Goal: Information Seeking & Learning: Learn about a topic

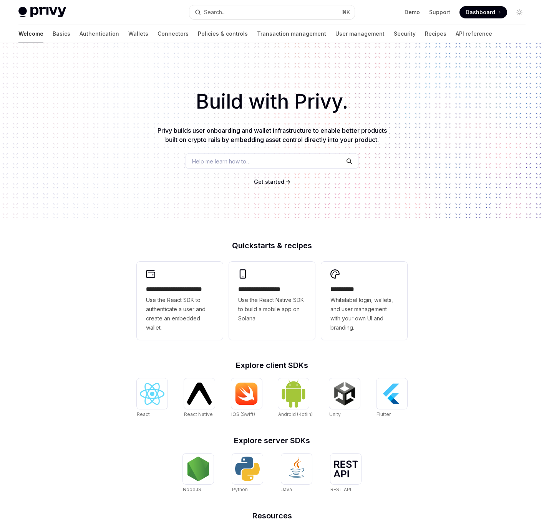
click at [53, 33] on link "Basics" at bounding box center [62, 34] width 18 height 18
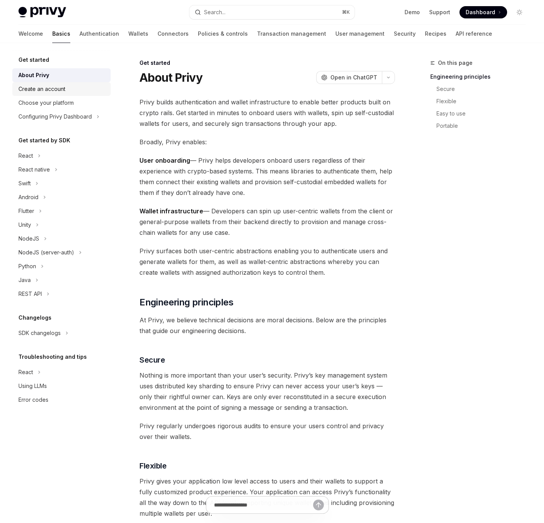
click at [46, 89] on div "Create an account" at bounding box center [41, 88] width 47 height 9
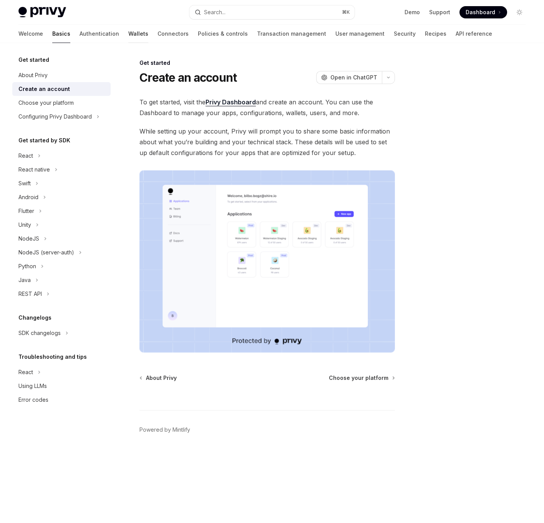
click at [128, 33] on link "Wallets" at bounding box center [138, 34] width 20 height 18
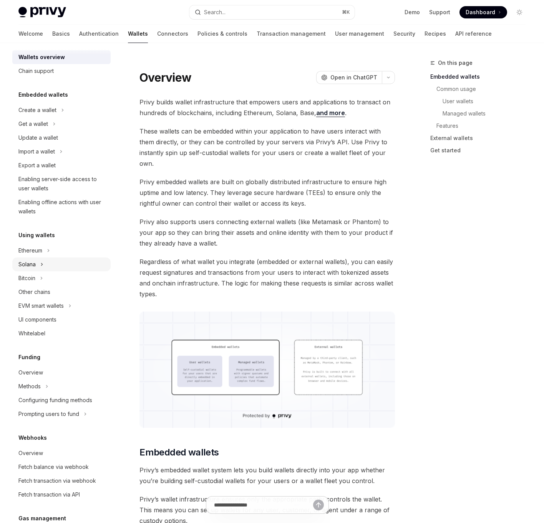
scroll to position [15, 0]
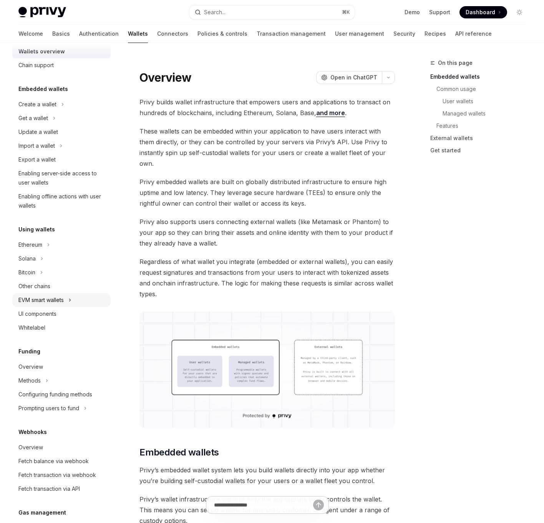
click at [29, 298] on div "EVM smart wallets" at bounding box center [40, 300] width 45 height 9
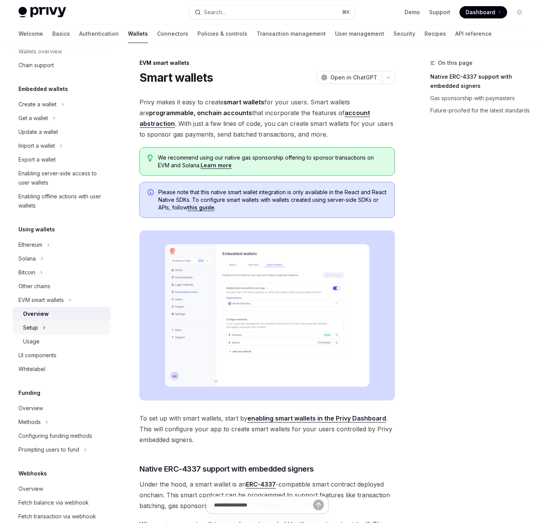
click at [39, 326] on div "Setup" at bounding box center [61, 328] width 98 height 14
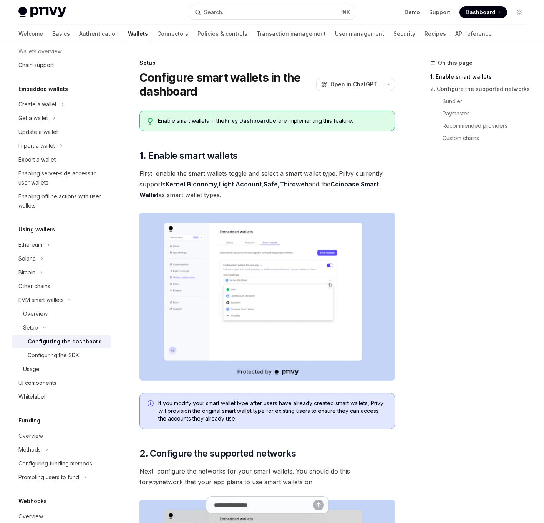
click at [45, 336] on link "Configuring the dashboard" at bounding box center [61, 342] width 98 height 14
click at [51, 353] on div "Configuring the SDK" at bounding box center [53, 355] width 51 height 9
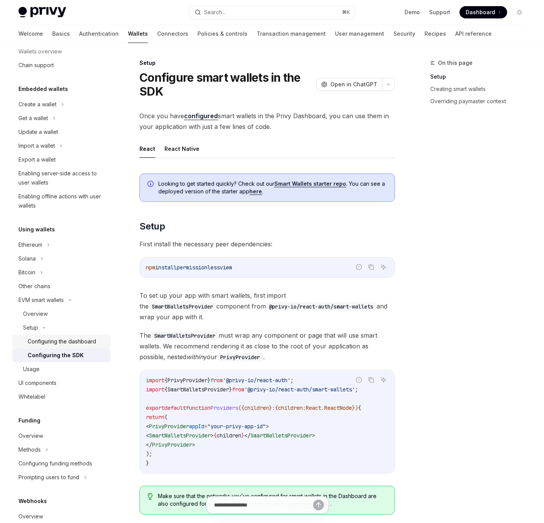
click at [69, 341] on div "Configuring the dashboard" at bounding box center [62, 341] width 68 height 9
type textarea "*"
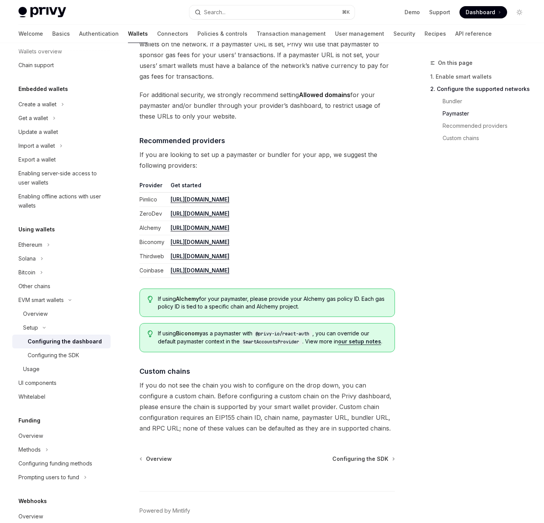
scroll to position [806, 0]
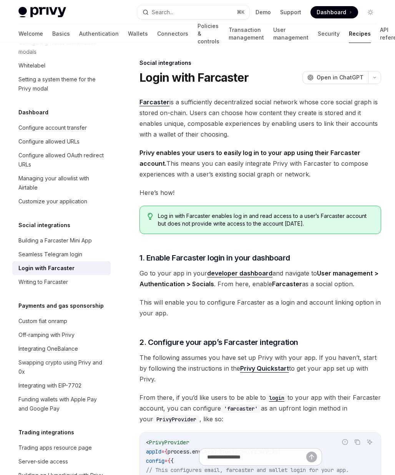
scroll to position [229, 0]
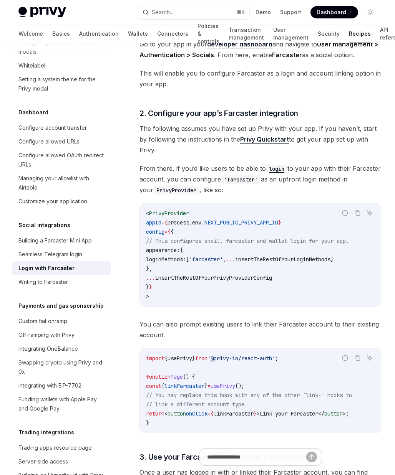
click at [166, 256] on span "loginMethods:" at bounding box center [166, 259] width 40 height 7
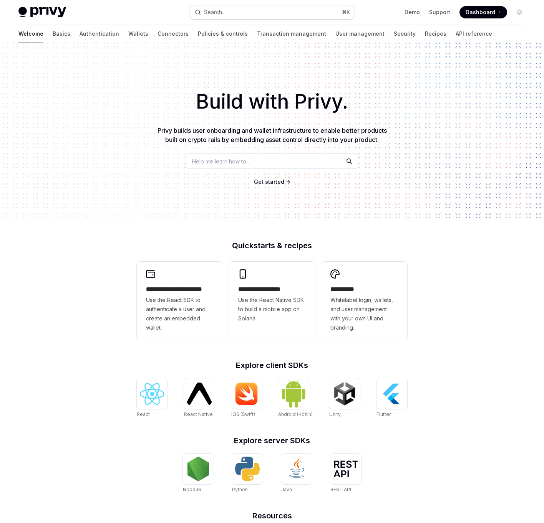
click at [223, 10] on div "Search..." at bounding box center [215, 12] width 22 height 9
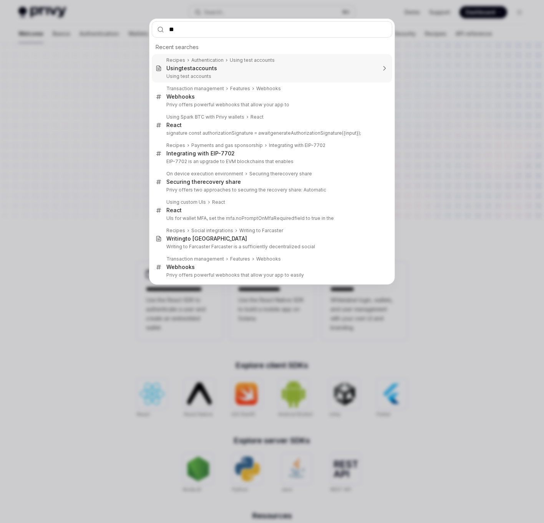
type input "***"
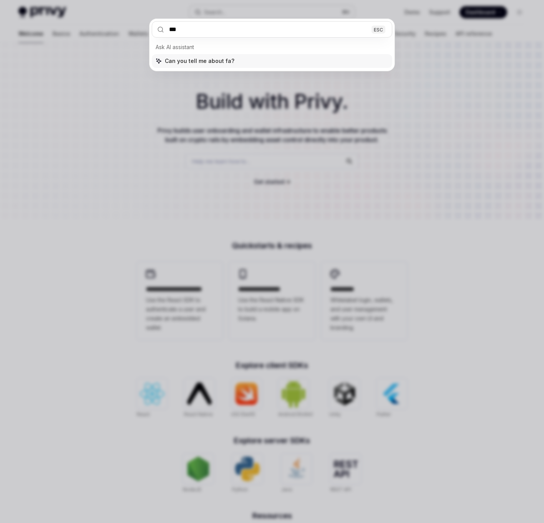
type textarea "*"
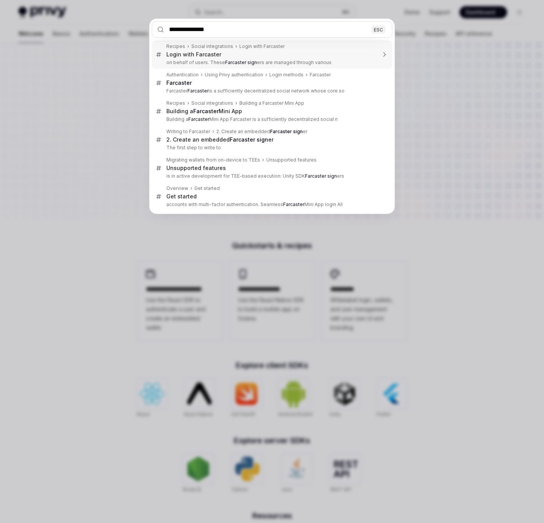
type input "**********"
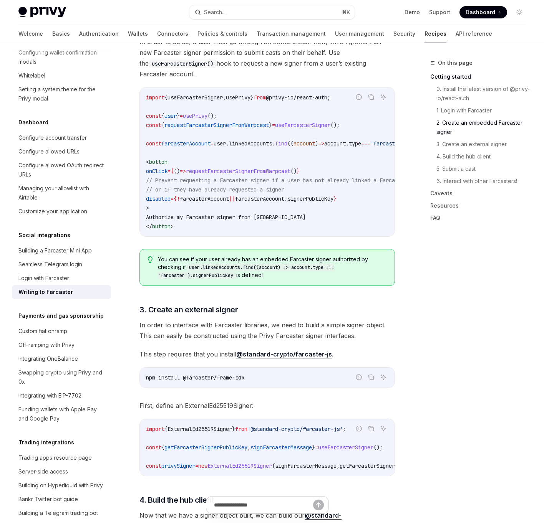
scroll to position [423, 0]
click at [224, 172] on span "requestFarcasterSignerFromWarpcast" at bounding box center [238, 170] width 104 height 7
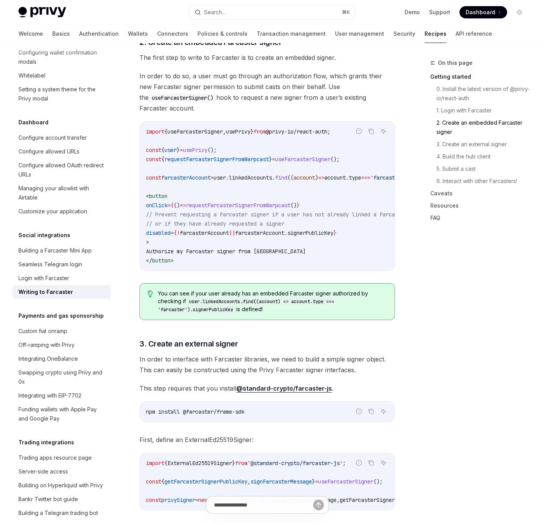
scroll to position [388, 0]
click at [243, 162] on span "requestFarcasterSignerFromWarpcast" at bounding box center [216, 160] width 104 height 7
click at [320, 153] on code "import { useFarcasterSigner , usePrivy } from @ privy - io / react - auth ; con…" at bounding box center [298, 197] width 304 height 138
click at [320, 157] on span "useFarcasterSigner" at bounding box center [302, 160] width 55 height 7
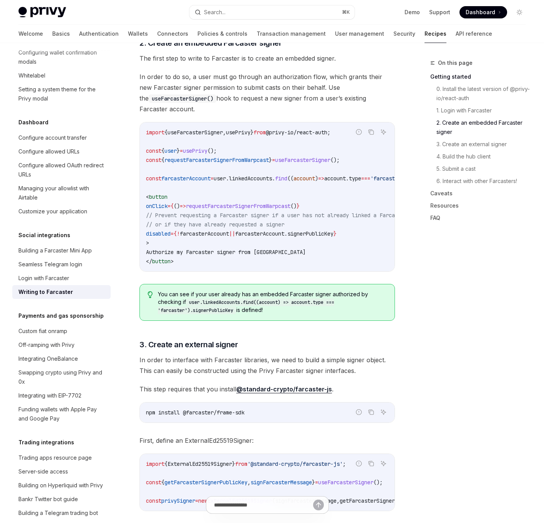
click at [320, 157] on span "useFarcasterSigner" at bounding box center [302, 160] width 55 height 7
copy span "useFarcasterSigner"
click at [52, 28] on link "Basics" at bounding box center [61, 34] width 18 height 18
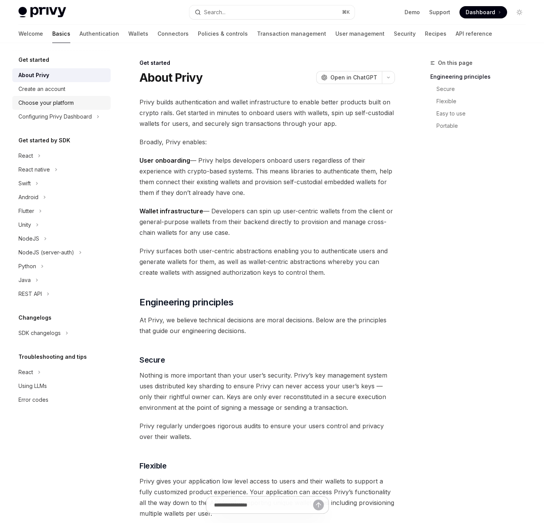
click at [45, 105] on div "Choose your platform" at bounding box center [45, 102] width 55 height 9
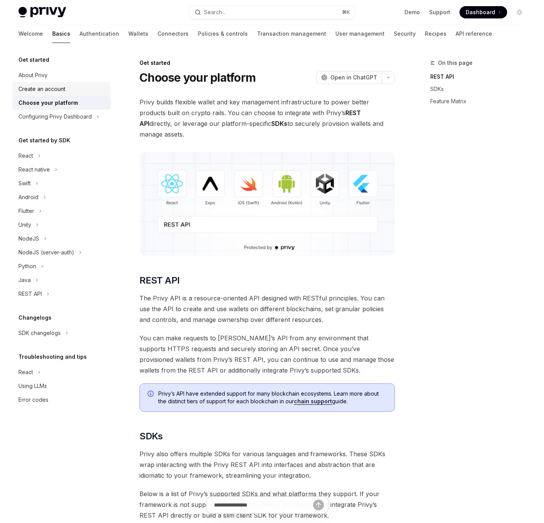
click at [49, 90] on div "Create an account" at bounding box center [41, 88] width 47 height 9
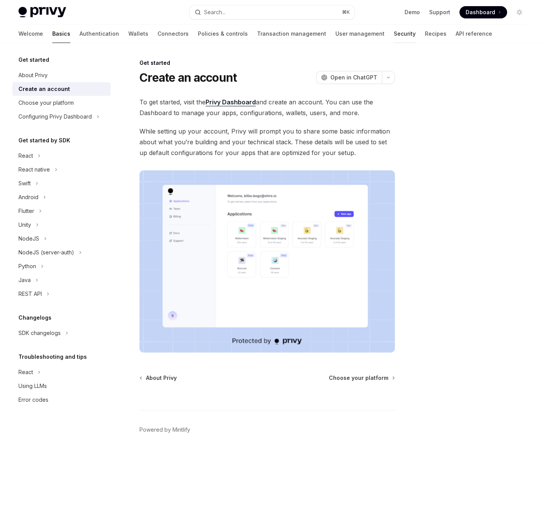
click at [394, 34] on link "Security" at bounding box center [405, 34] width 22 height 18
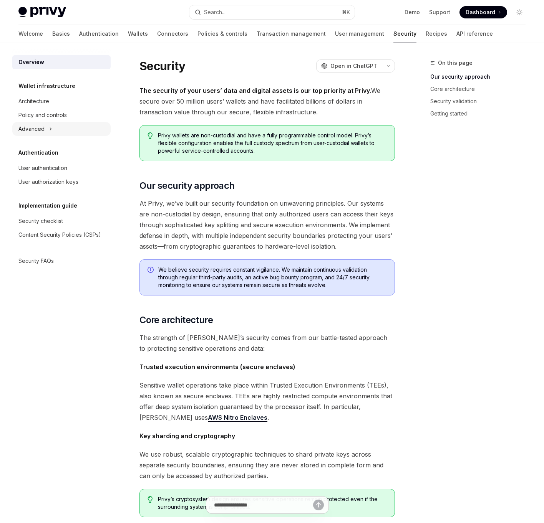
click at [50, 123] on div "Advanced" at bounding box center [61, 129] width 98 height 14
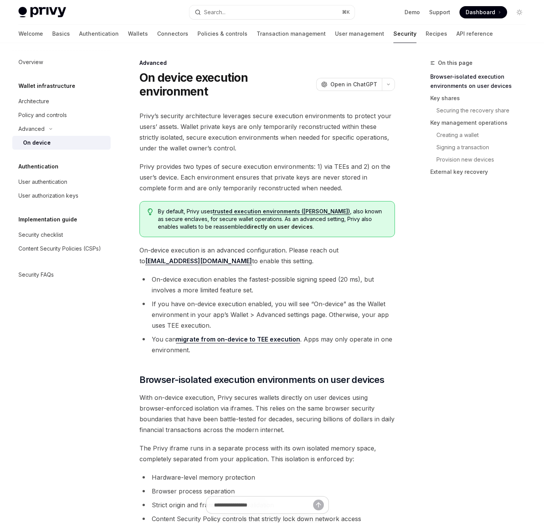
click at [41, 142] on div "On device" at bounding box center [37, 142] width 28 height 9
click at [262, 164] on span "Privy provides two types of secure execution environments: 1) via TEEs and 2) o…" at bounding box center [266, 177] width 255 height 32
click at [41, 127] on div "Advanced" at bounding box center [31, 128] width 26 height 9
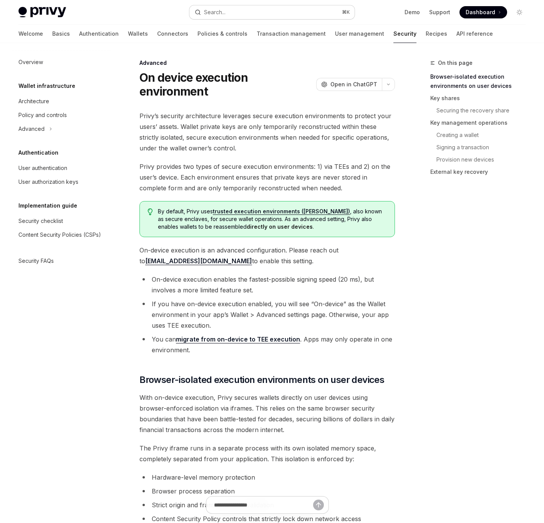
click at [214, 13] on div "Search..." at bounding box center [215, 12] width 22 height 9
type textarea "*"
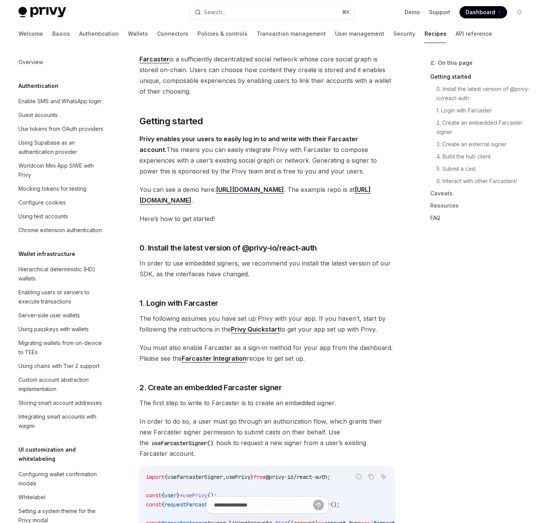
scroll to position [422, 0]
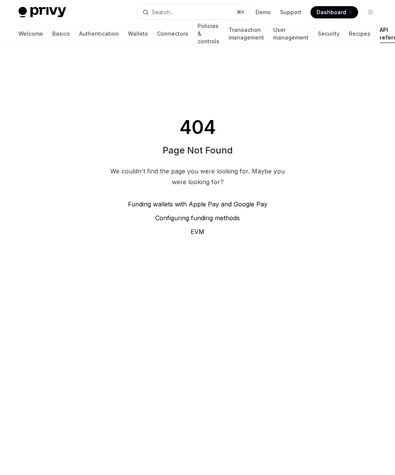
type textarea "*"
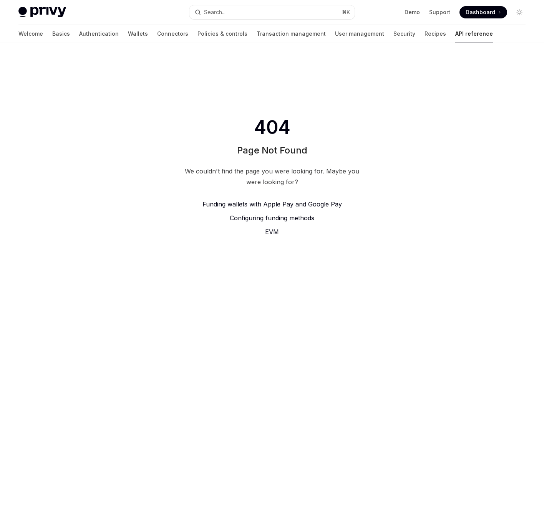
click at [235, 180] on div "We couldn't find the page you were looking for. Maybe you were looking for?" at bounding box center [271, 177] width 181 height 22
click at [263, 204] on span "Funding wallets with Apple Pay and Google Pay" at bounding box center [271, 204] width 139 height 8
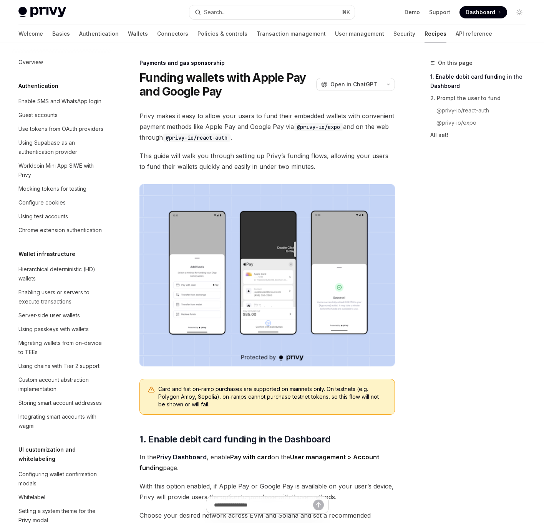
scroll to position [544, 0]
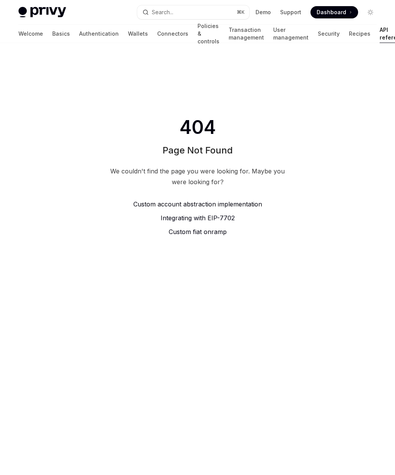
click at [193, 205] on span "Custom account abstraction implementation" at bounding box center [197, 204] width 129 height 8
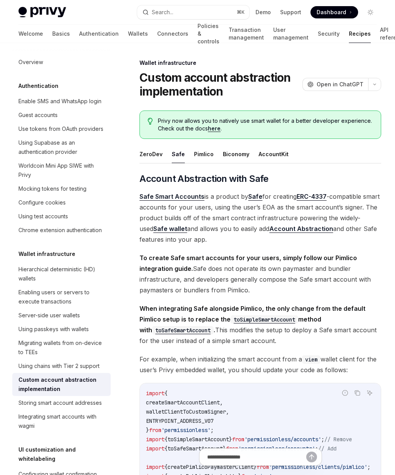
click at [185, 241] on span "Safe Smart Accounts is a product by Safe for creating ERC-4337 -compatible smar…" at bounding box center [260, 218] width 242 height 54
